Goal: Information Seeking & Learning: Find specific page/section

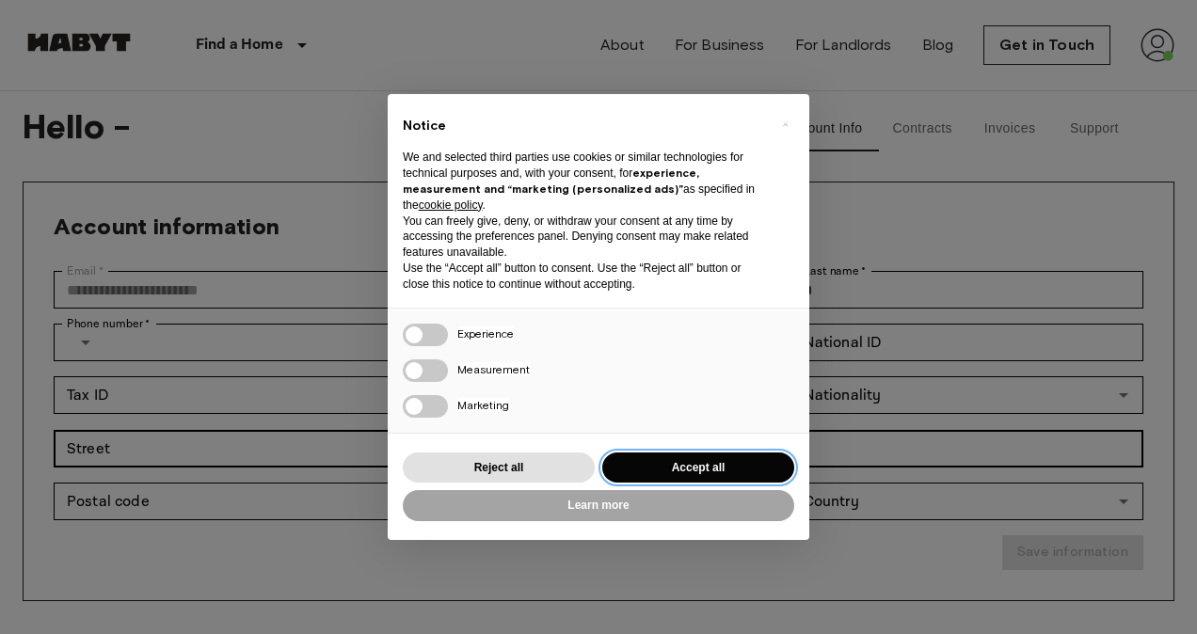
click at [722, 469] on button "Accept all" at bounding box center [698, 467] width 192 height 31
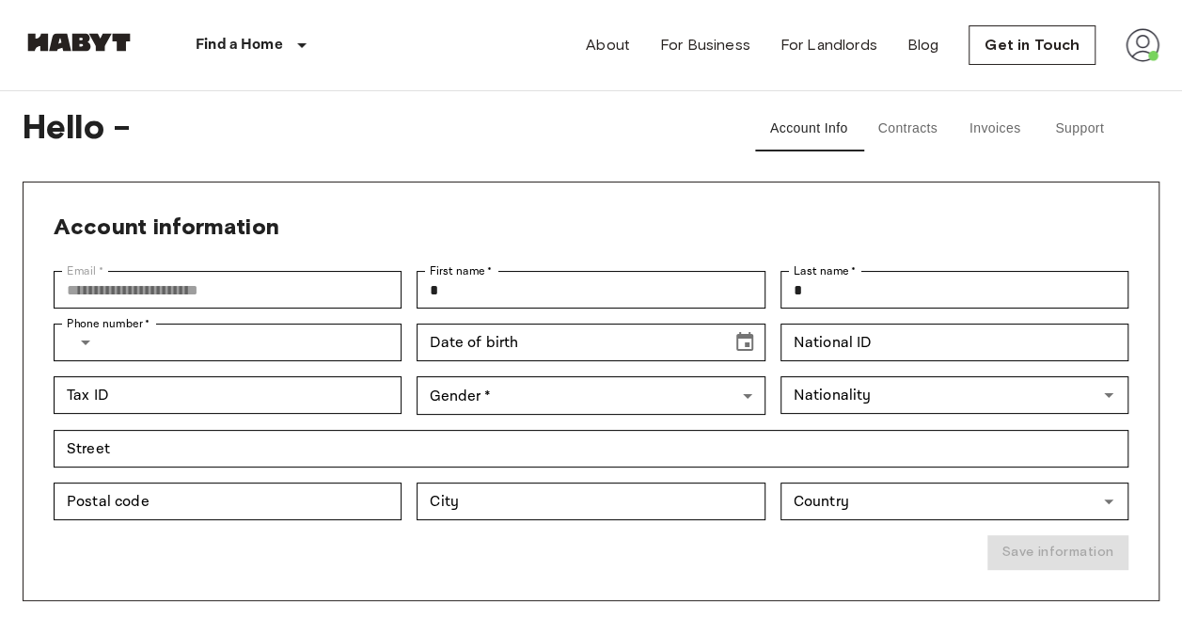
click at [1144, 39] on img at bounding box center [1143, 45] width 34 height 34
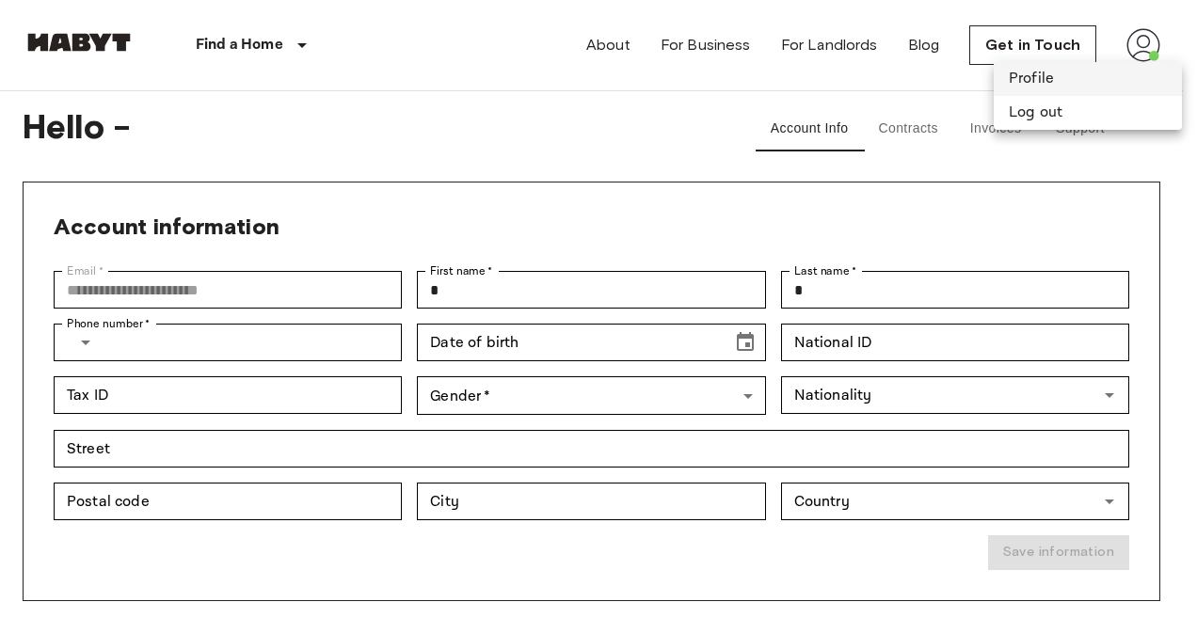
click at [1057, 77] on li "Profile" at bounding box center [1087, 79] width 188 height 34
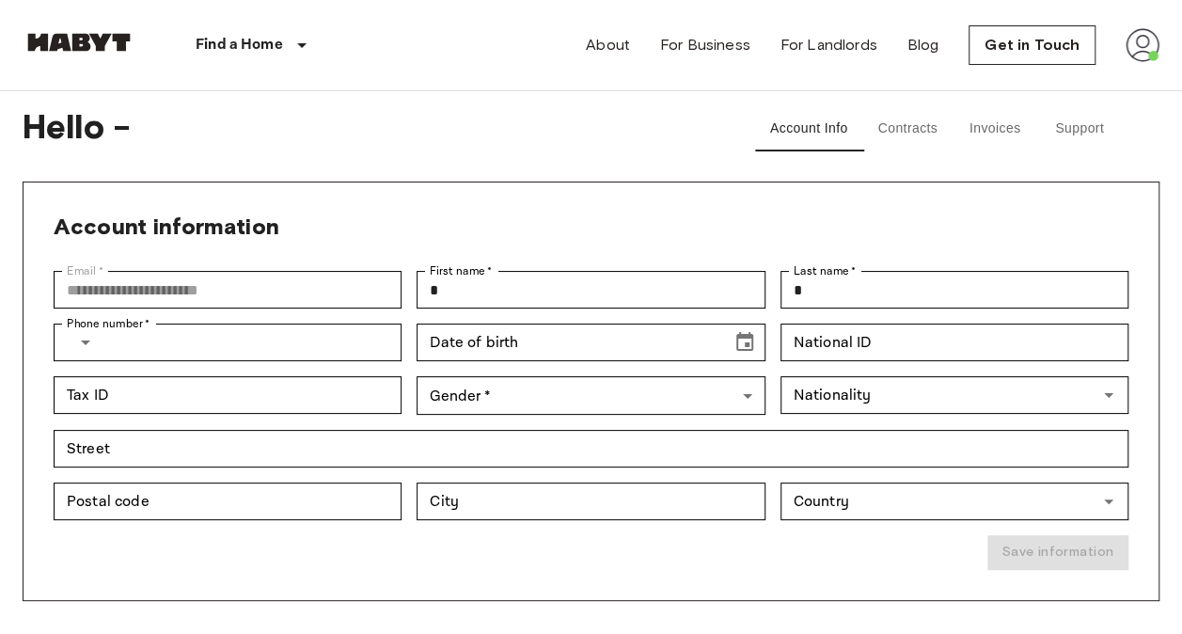
click at [936, 134] on button "Contracts" at bounding box center [908, 128] width 90 height 45
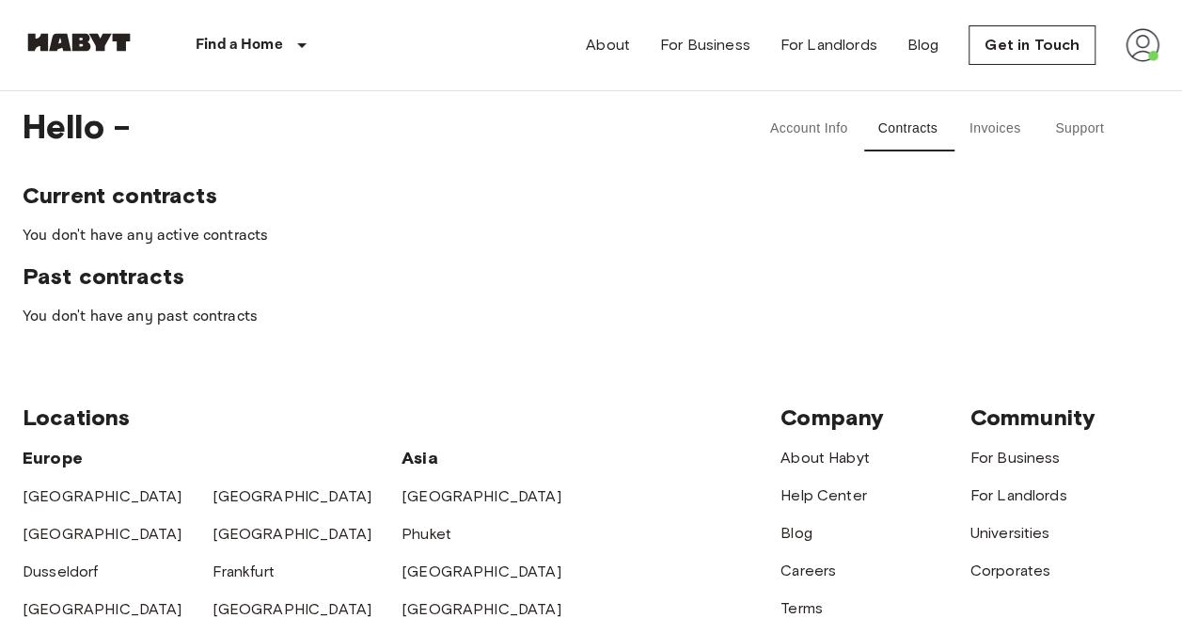
click at [1010, 129] on button "Invoices" at bounding box center [995, 128] width 85 height 45
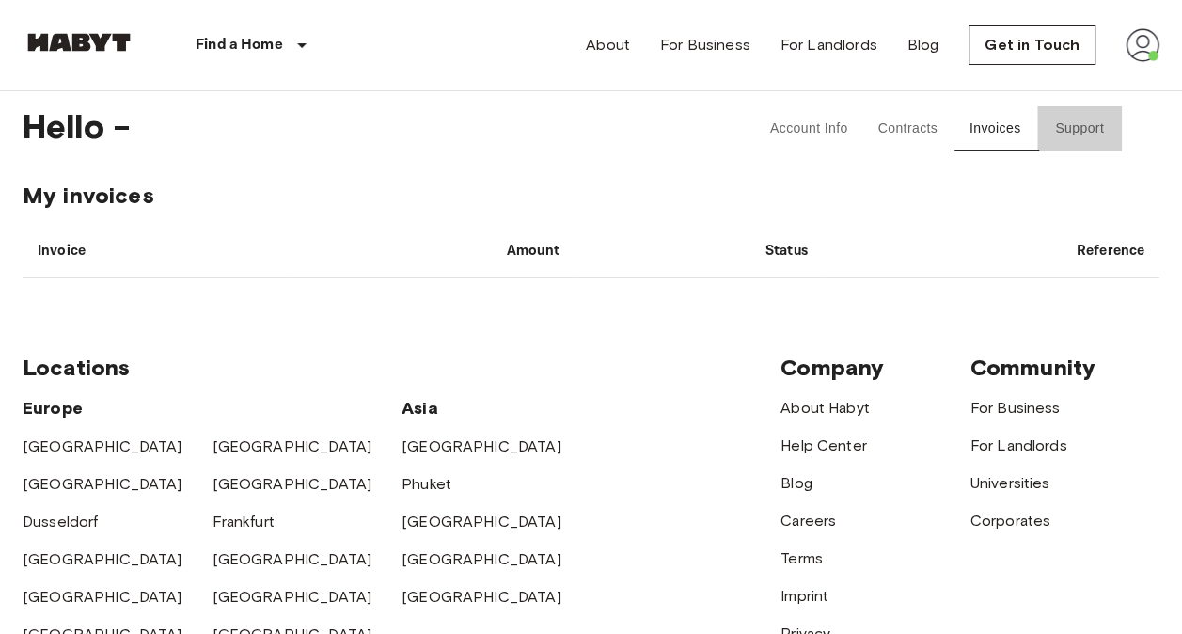
click at [1079, 130] on button "Support" at bounding box center [1080, 128] width 85 height 45
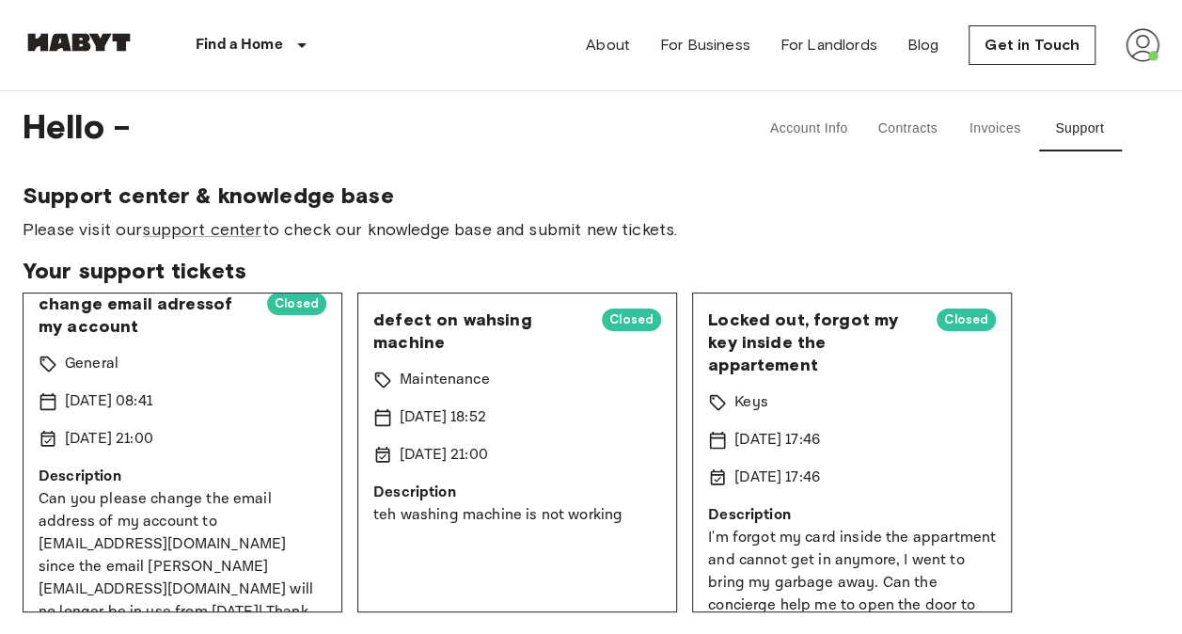
scroll to position [20, 0]
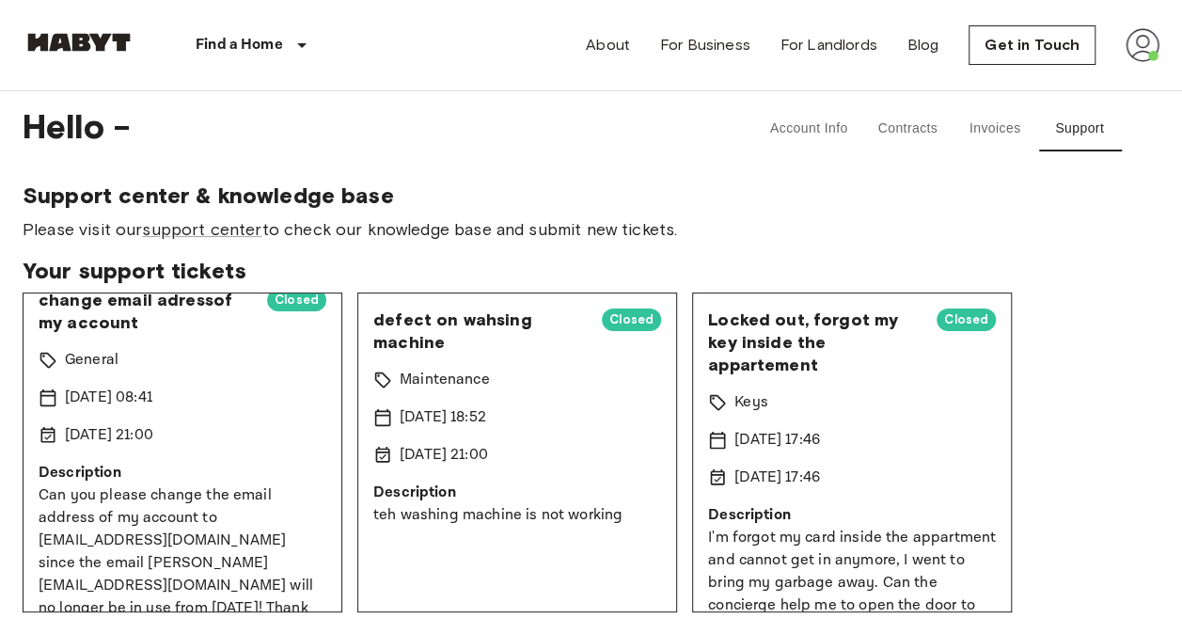
click at [1007, 143] on button "Invoices" at bounding box center [995, 128] width 85 height 45
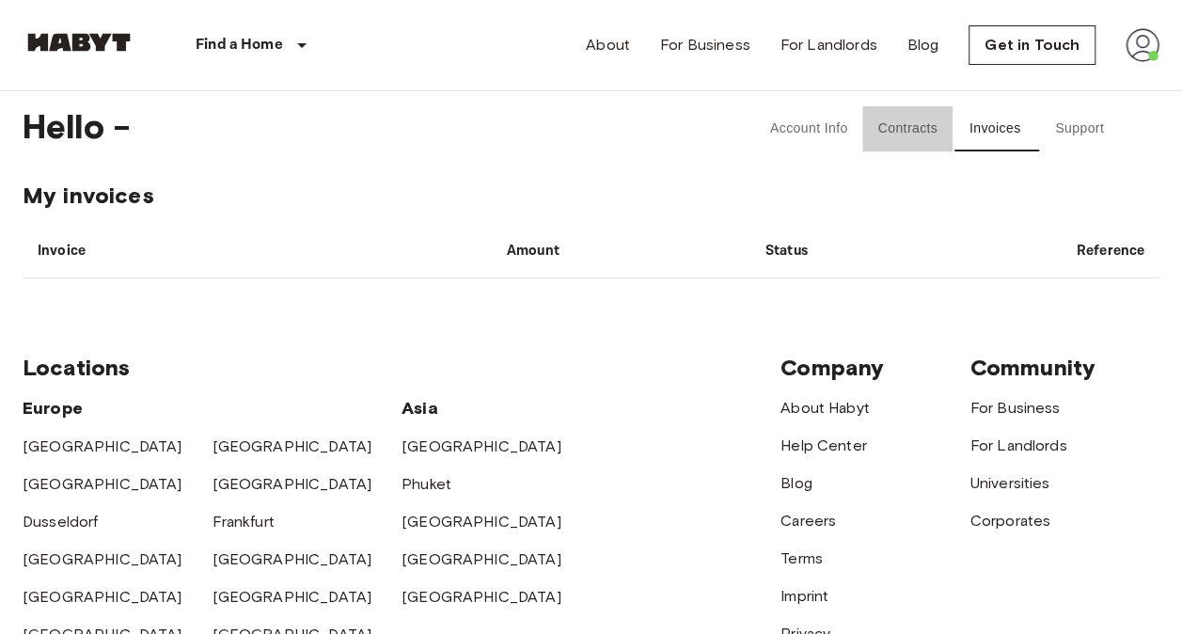
click at [921, 145] on button "Contracts" at bounding box center [908, 128] width 90 height 45
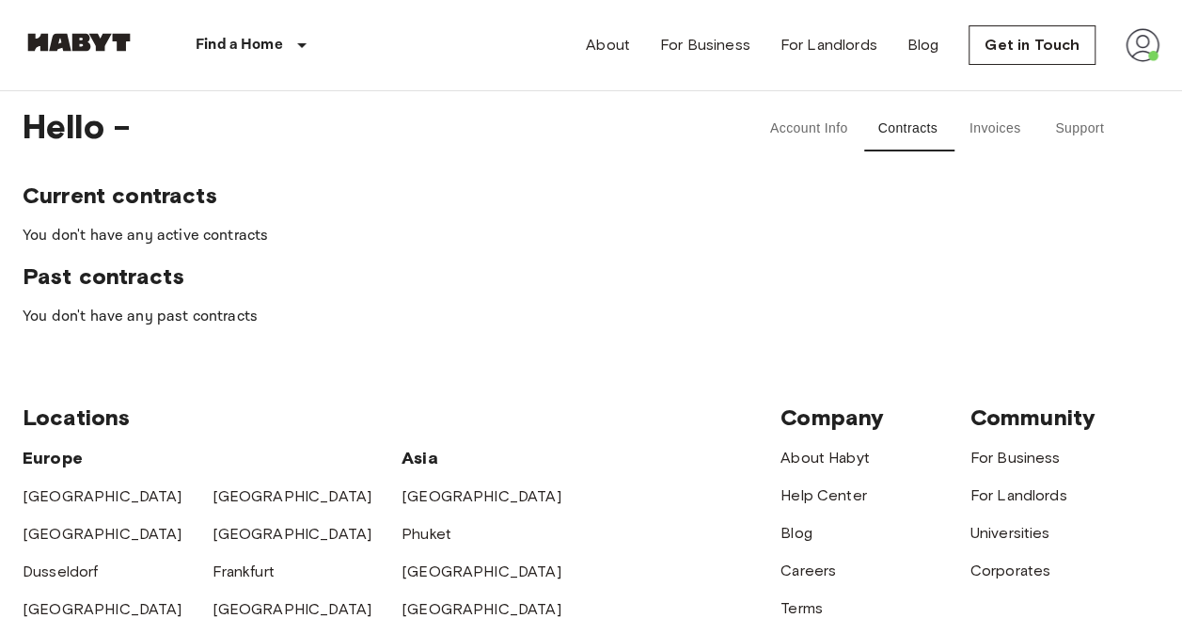
click at [1084, 139] on button "Support" at bounding box center [1080, 128] width 85 height 45
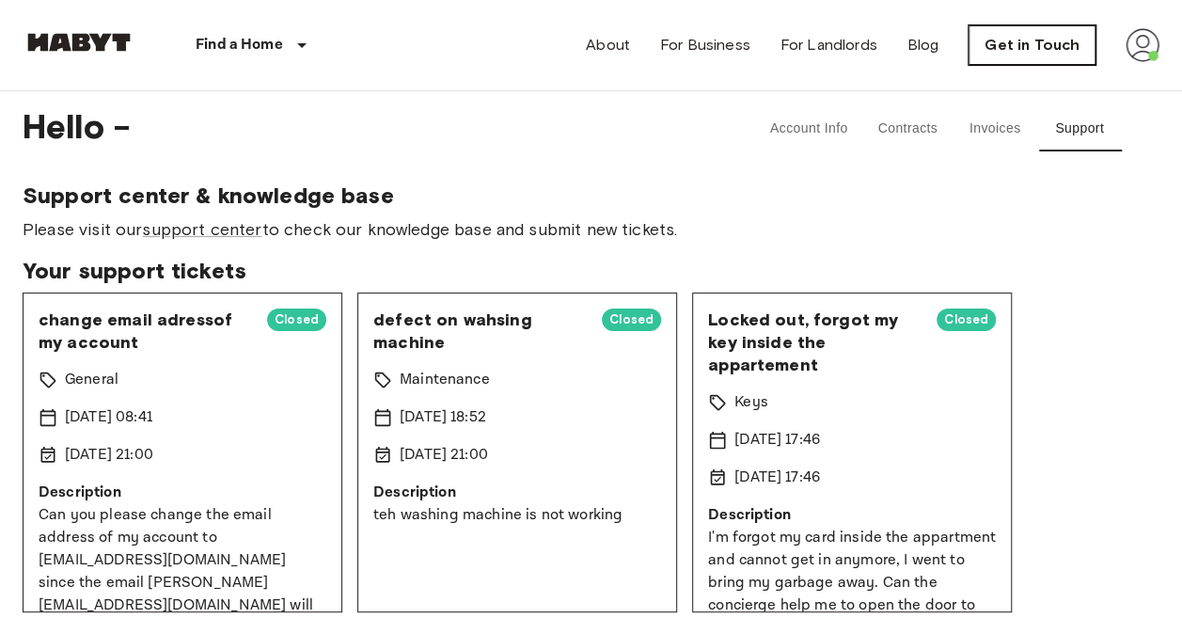
click at [1046, 47] on link "Get in Touch" at bounding box center [1032, 45] width 127 height 40
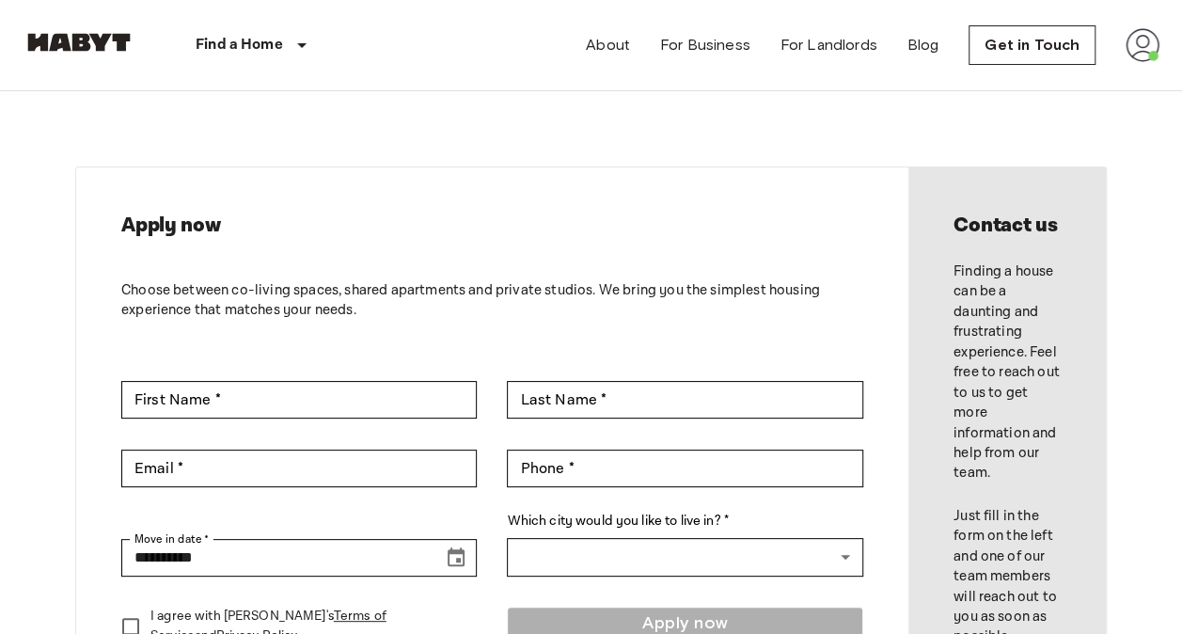
click at [1125, 58] on div "About For Business For Landlords Blog Get in Touch" at bounding box center [873, 45] width 574 height 90
click at [1136, 52] on img at bounding box center [1143, 45] width 34 height 34
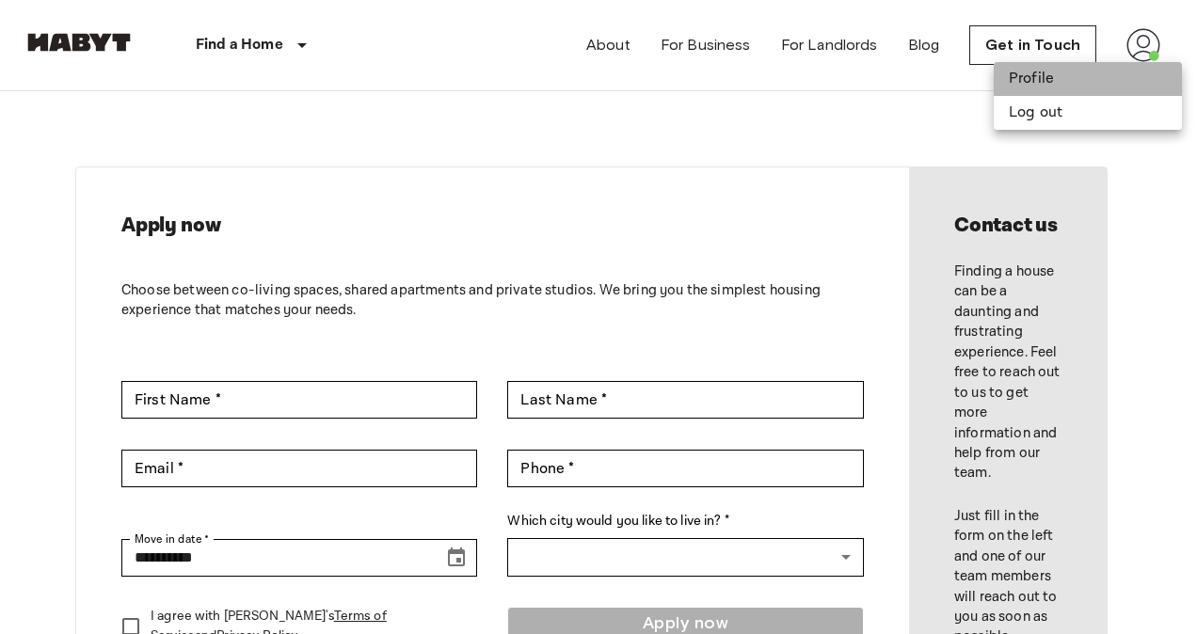
click at [1061, 86] on li "Profile" at bounding box center [1087, 79] width 188 height 34
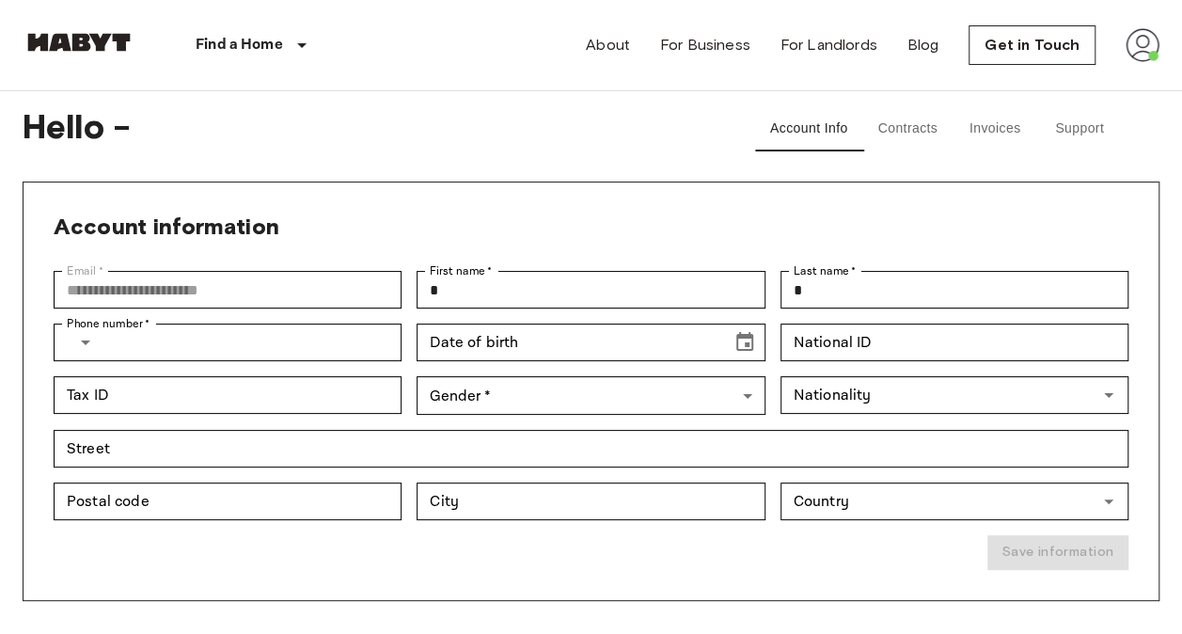
click at [909, 132] on button "Contracts" at bounding box center [908, 128] width 90 height 45
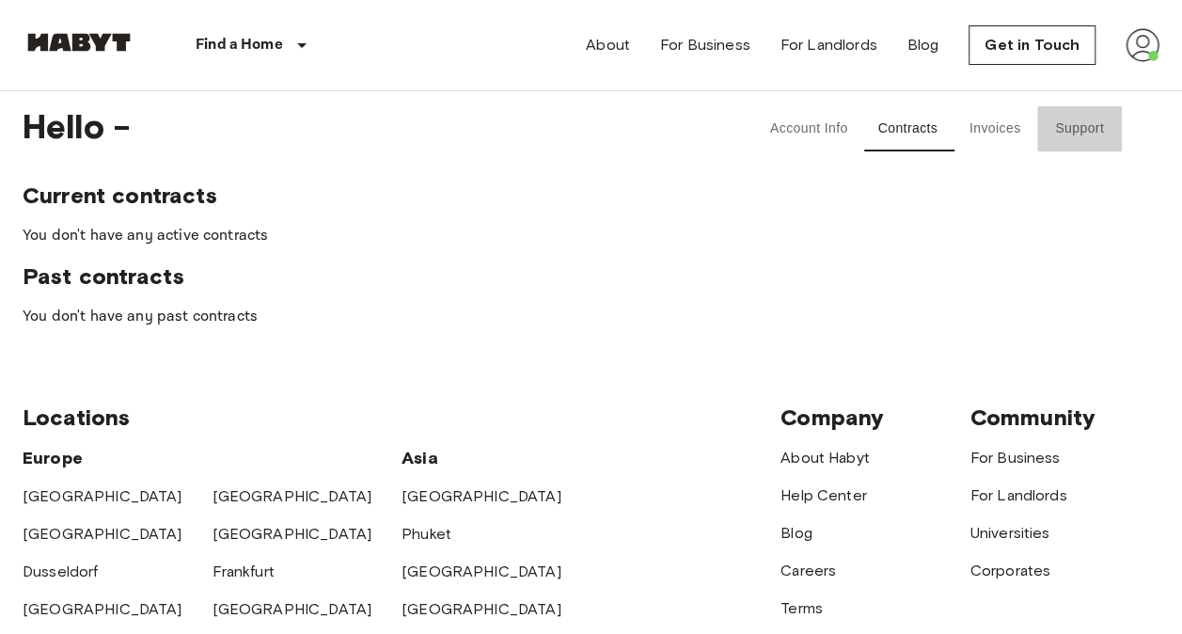
click at [1076, 134] on button "Support" at bounding box center [1080, 128] width 85 height 45
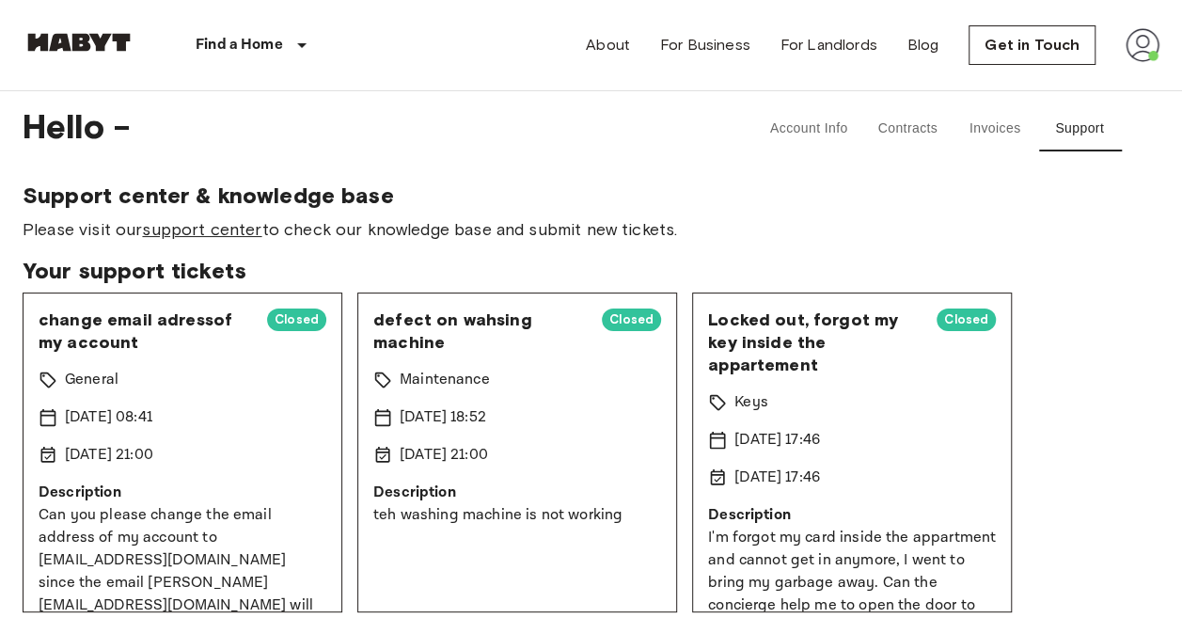
click at [214, 229] on link "support center" at bounding box center [201, 229] width 119 height 21
